Goal: Navigation & Orientation: Find specific page/section

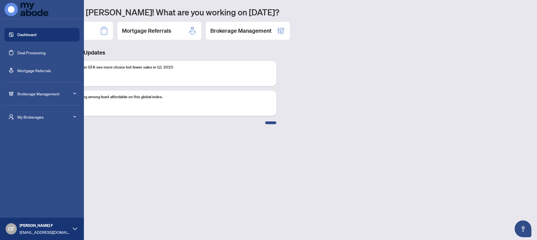
click at [39, 118] on span "My Brokerages" at bounding box center [46, 117] width 58 height 6
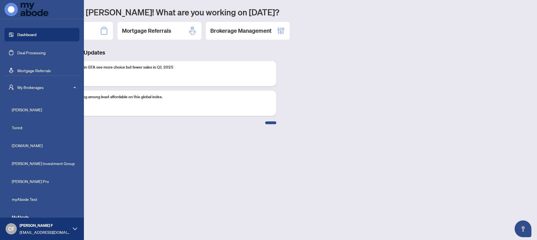
click at [34, 202] on span "myAbode Test" at bounding box center [44, 199] width 64 height 6
